Goal: Task Accomplishment & Management: Manage account settings

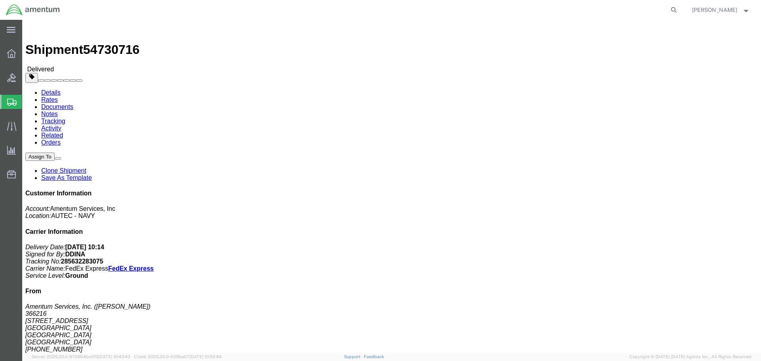
click at [0, 0] on span "Shipment Manager" at bounding box center [0, 0] width 0 height 0
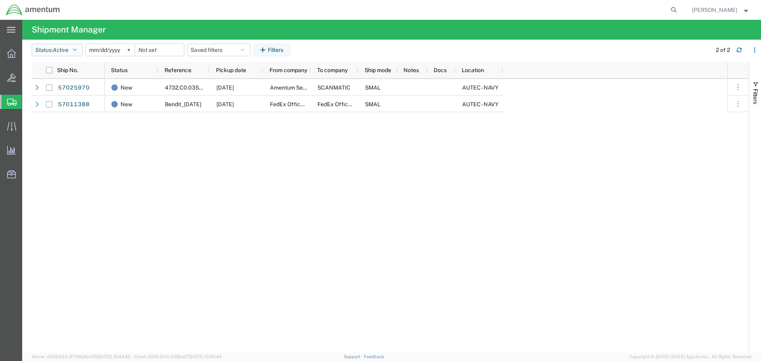
click at [52, 55] on button "Status: Active" at bounding box center [57, 50] width 51 height 13
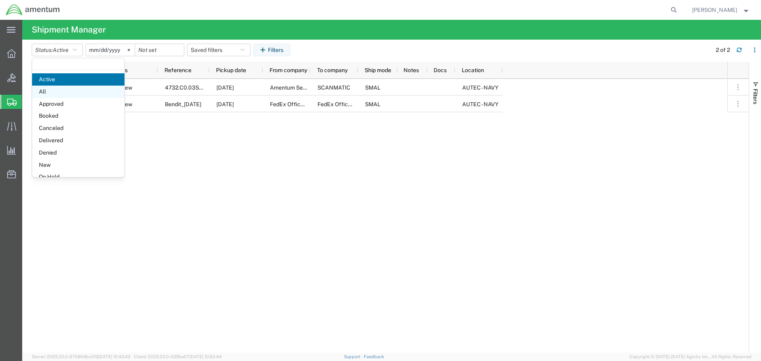
click at [75, 88] on span "All" at bounding box center [78, 92] width 92 height 12
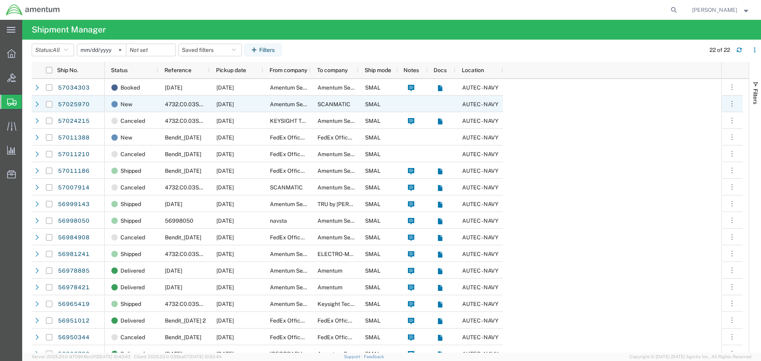
click at [34, 107] on div at bounding box center [37, 104] width 8 height 13
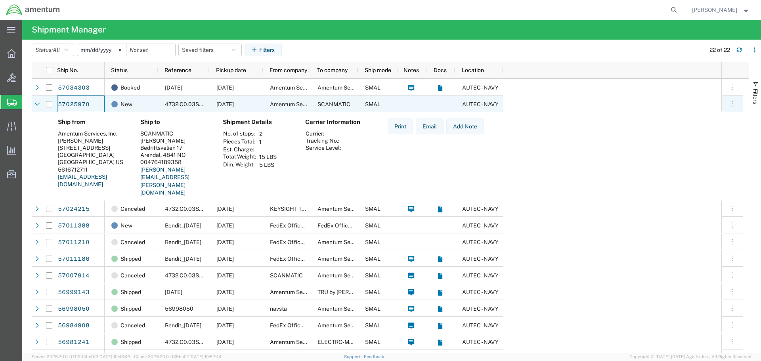
drag, startPoint x: 79, startPoint y: 102, endPoint x: 391, endPoint y: 44, distance: 316.8
click at [391, 44] on agx-table-filter-chips "Status: All Active All Approved Booked Canceled Delivered Denied New On Hold Pe…" at bounding box center [366, 53] width 669 height 18
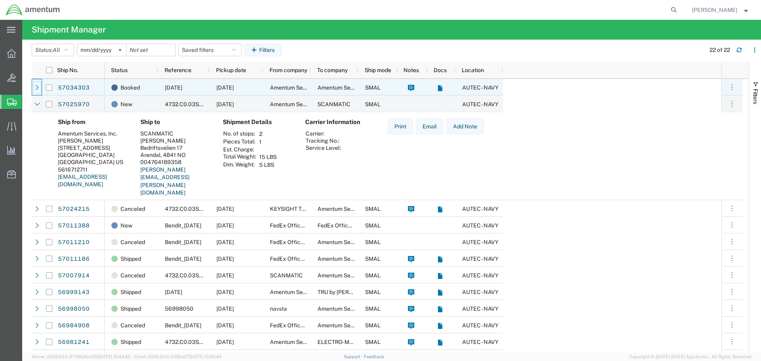
click at [33, 88] on div at bounding box center [37, 87] width 8 height 13
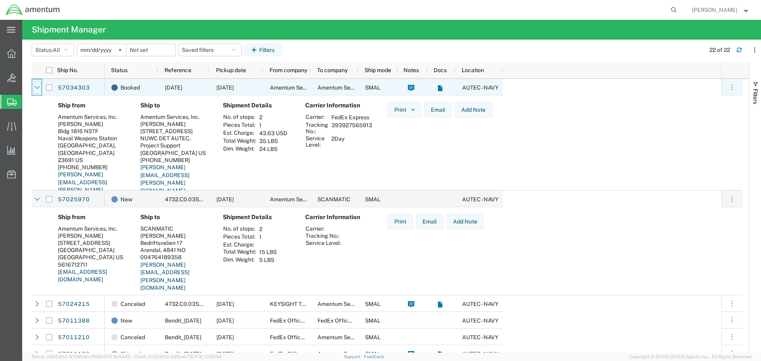
click at [34, 87] on div at bounding box center [37, 87] width 8 height 13
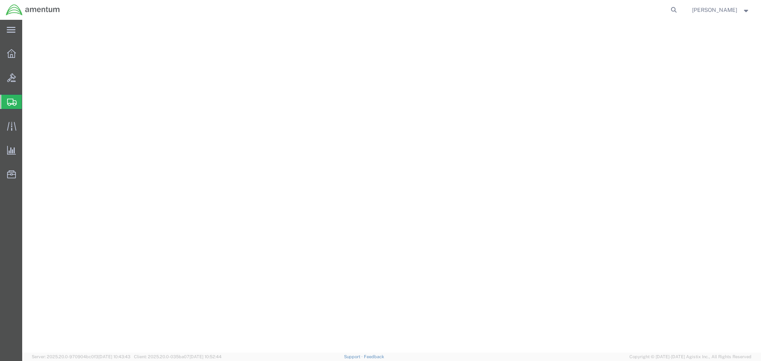
select select "53953"
select select
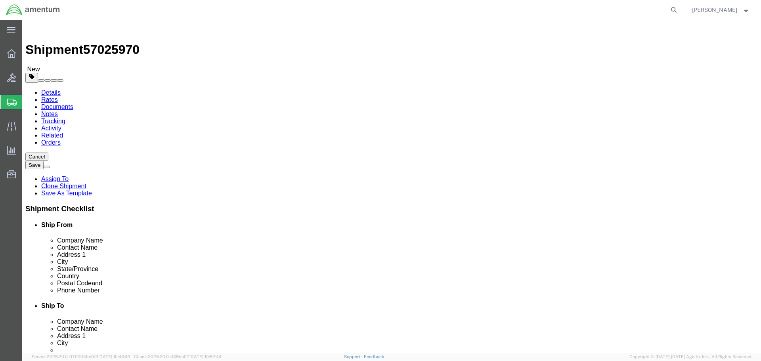
click link "Rates"
click at [43, 89] on link "Details" at bounding box center [50, 92] width 19 height 7
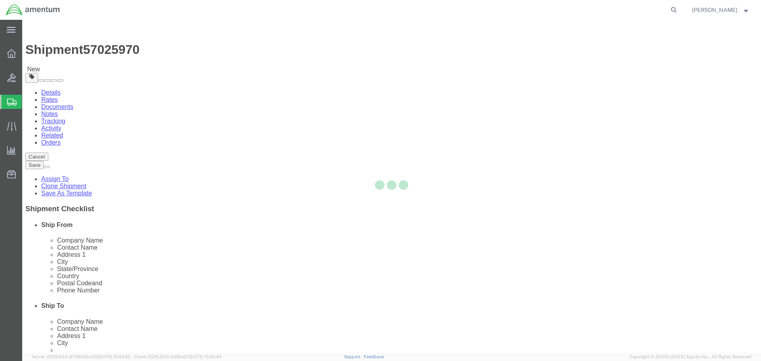
select select "53953"
